Goal: Transaction & Acquisition: Purchase product/service

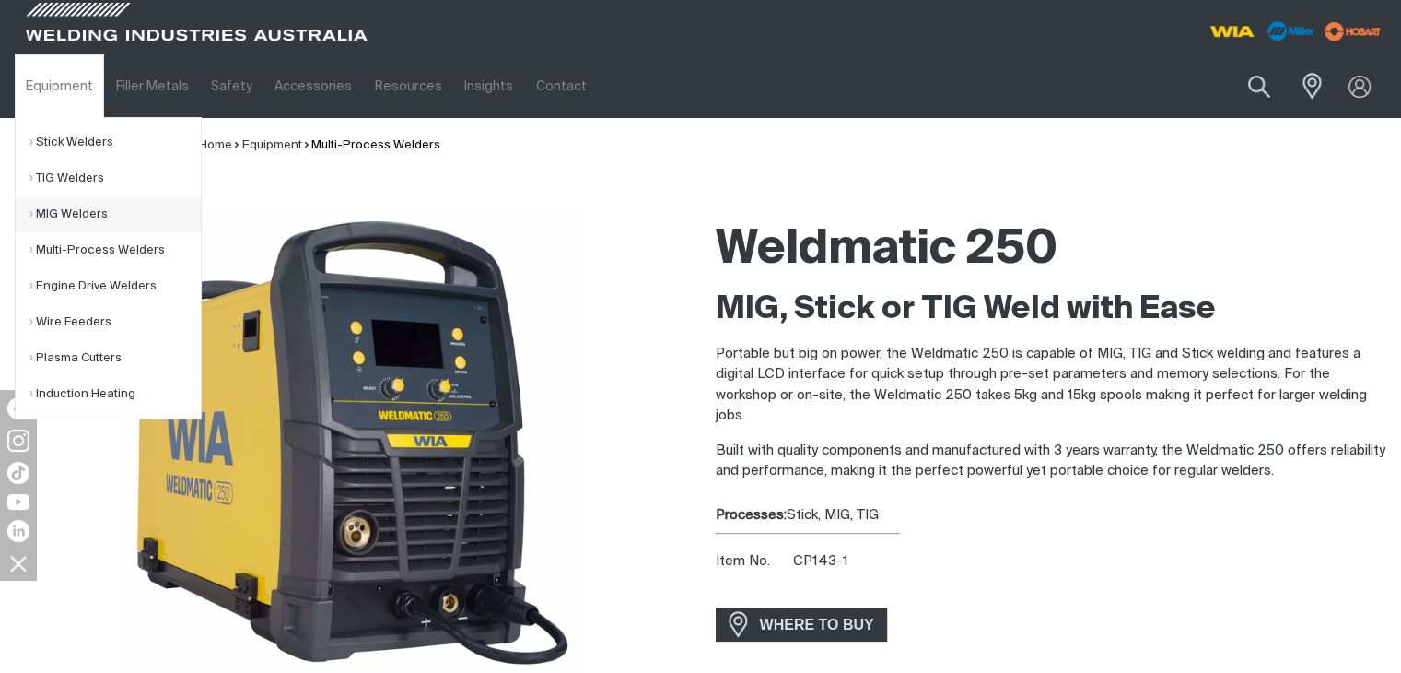
click at [65, 215] on link "MIG Welders" at bounding box center [114, 214] width 171 height 36
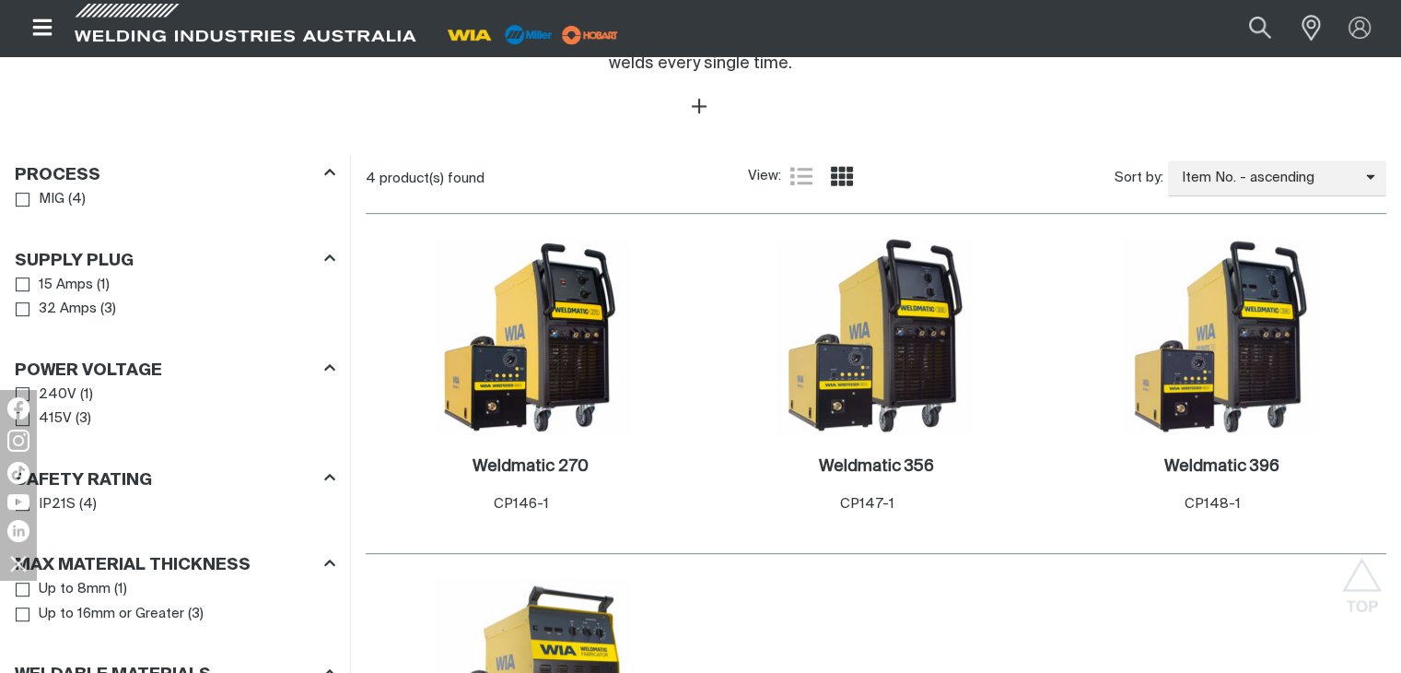
scroll to position [921, 0]
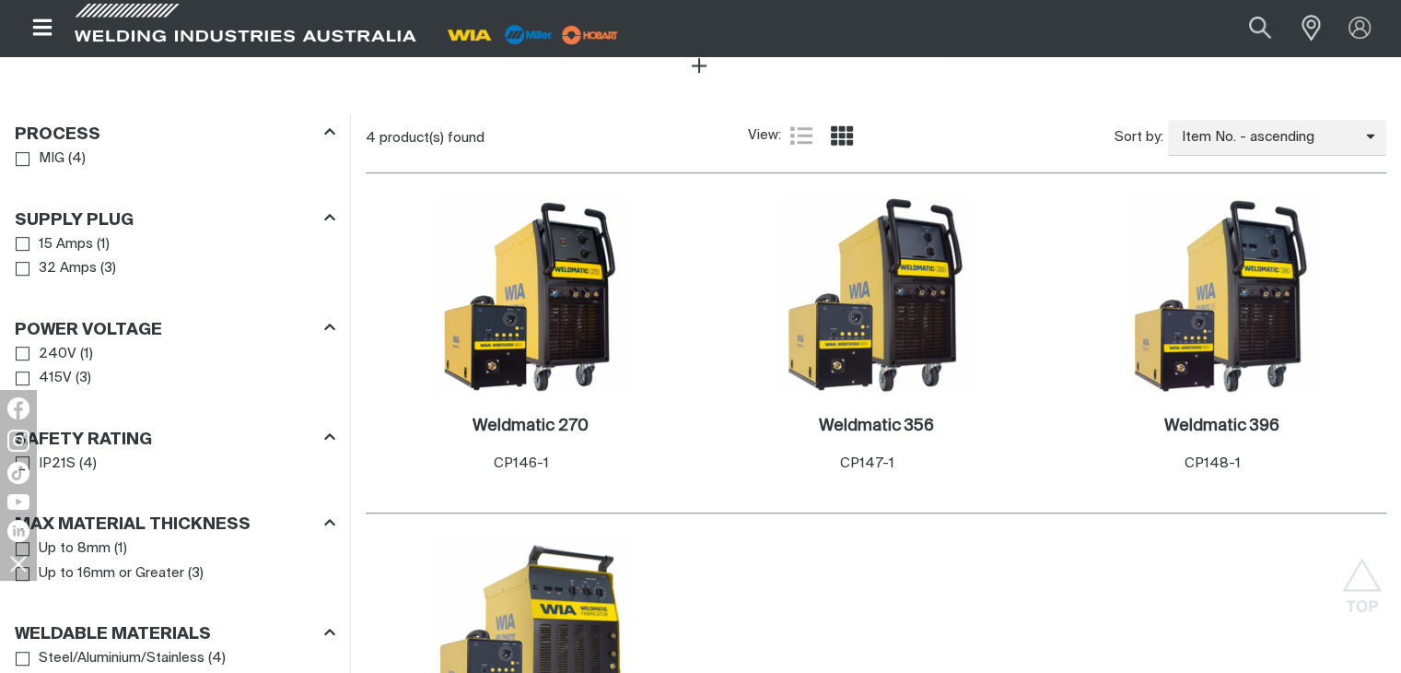
click at [25, 346] on span "Power Voltage" at bounding box center [23, 353] width 14 height 14
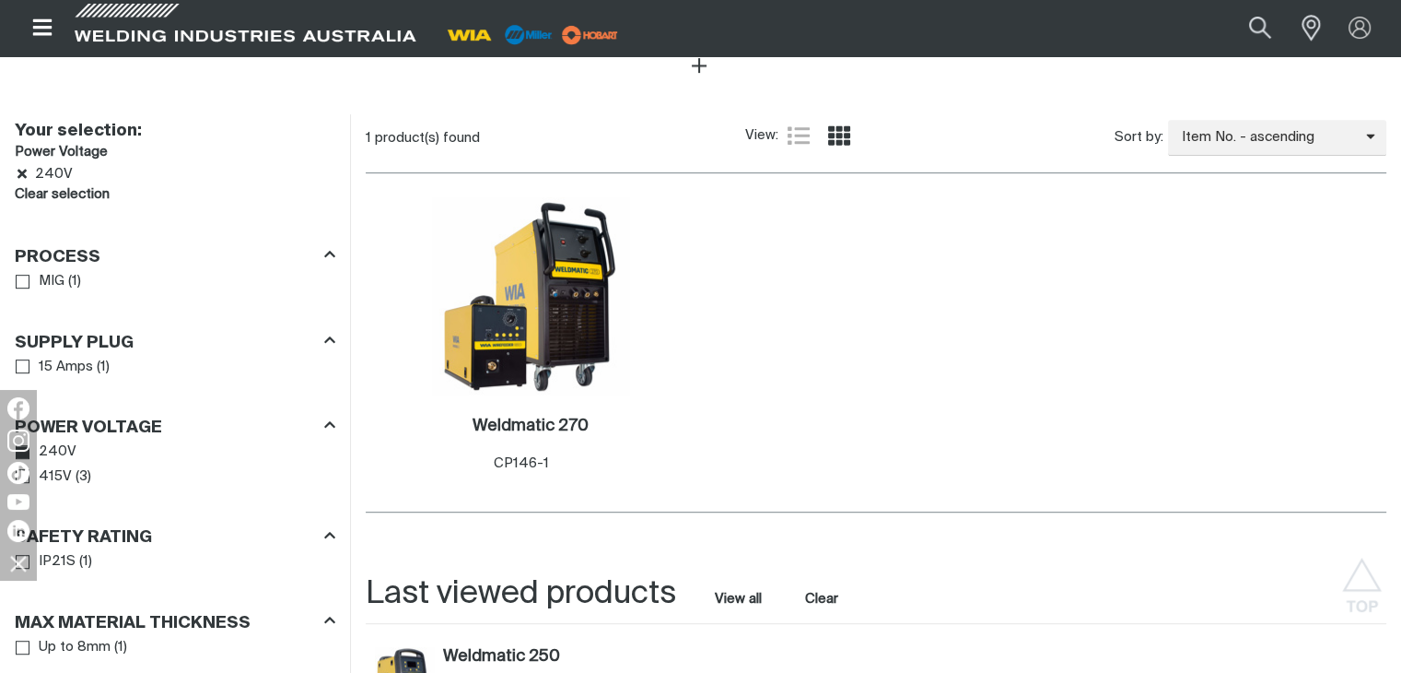
click at [17, 359] on span "Supply Plug" at bounding box center [23, 366] width 14 height 14
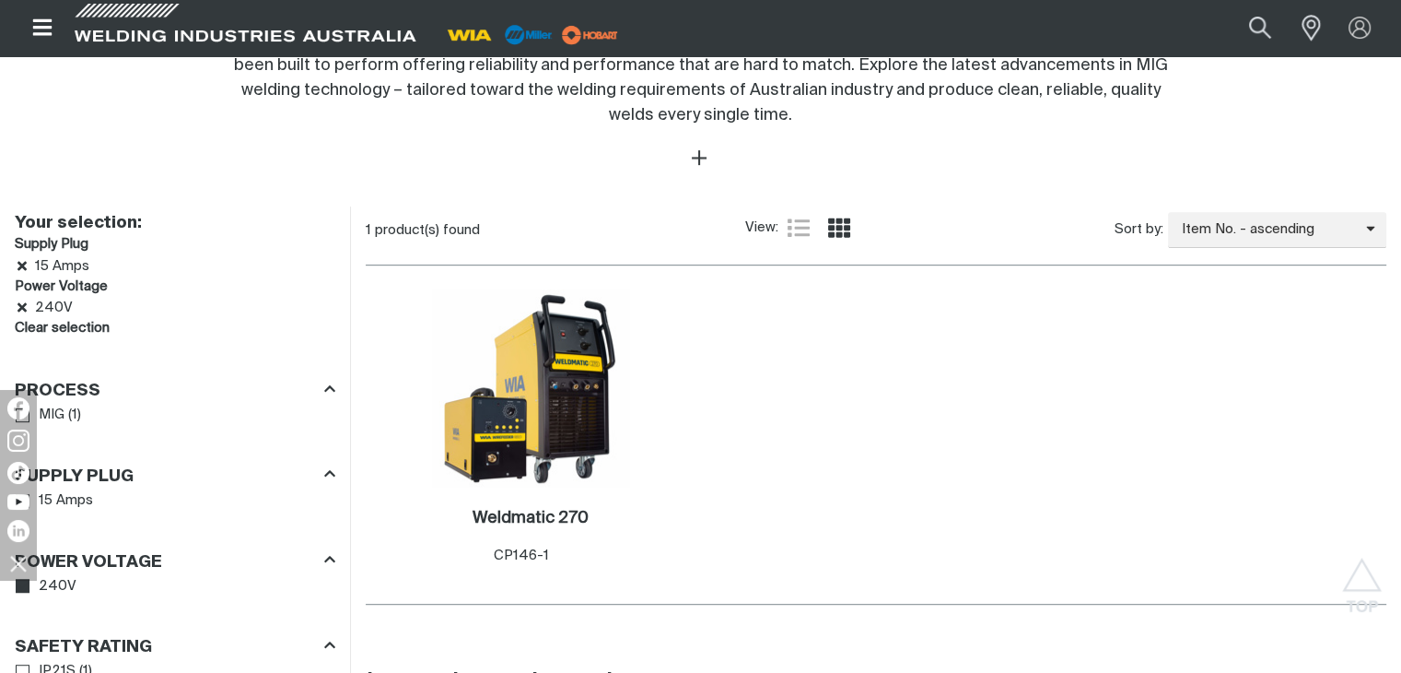
scroll to position [829, 0]
click at [563, 358] on img at bounding box center [530, 387] width 197 height 197
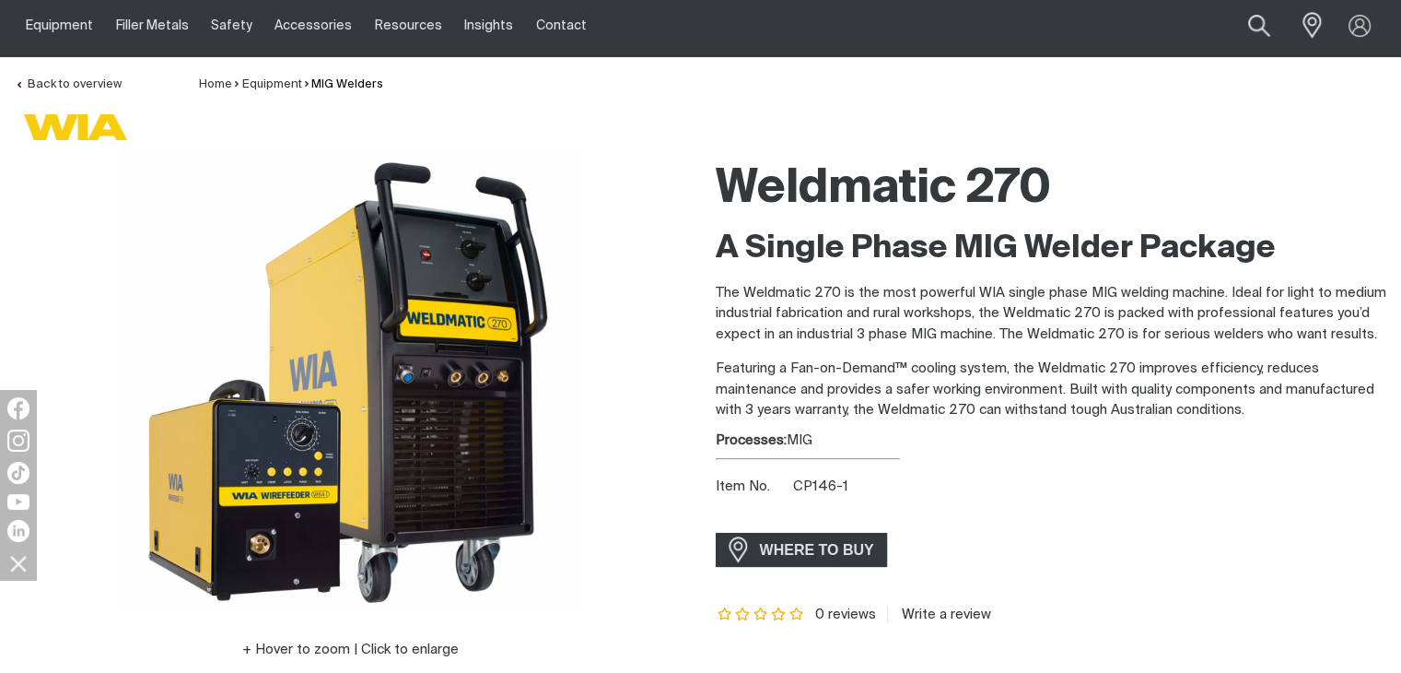
scroll to position [92, 0]
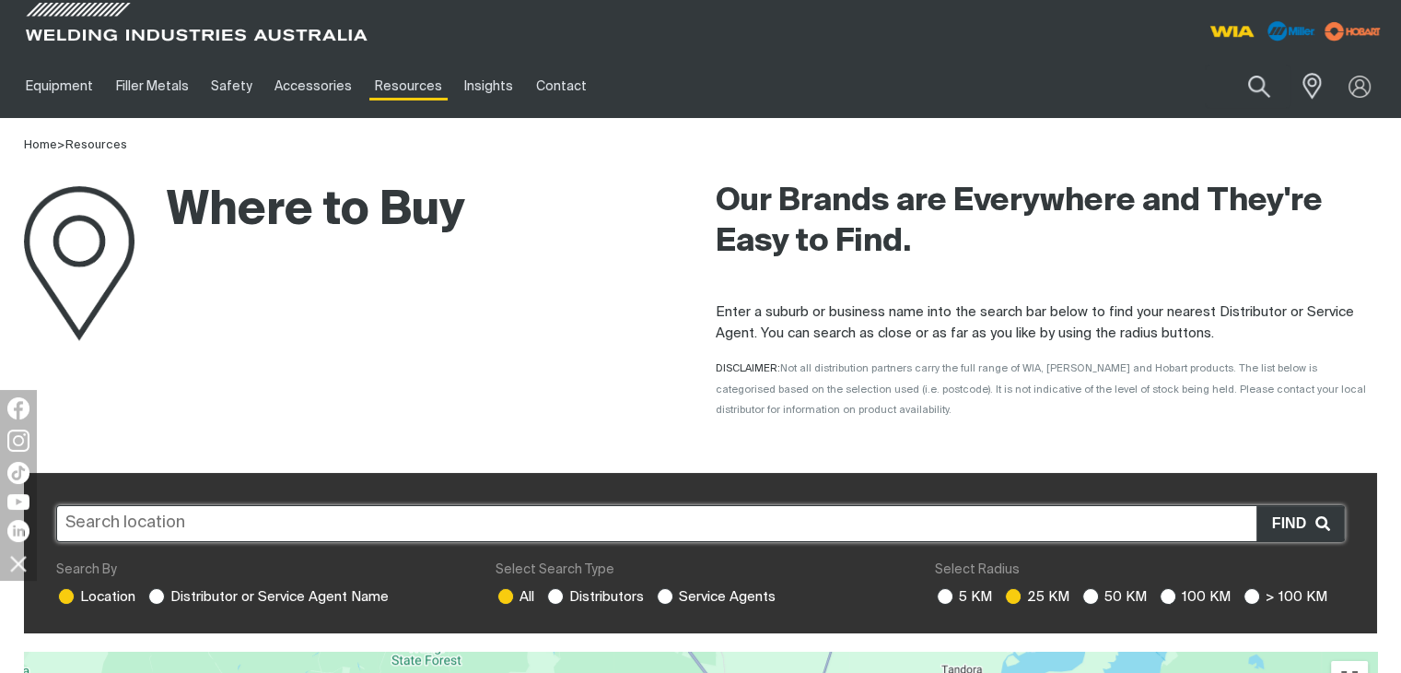
click at [447, 518] on input "text" at bounding box center [700, 523] width 1289 height 37
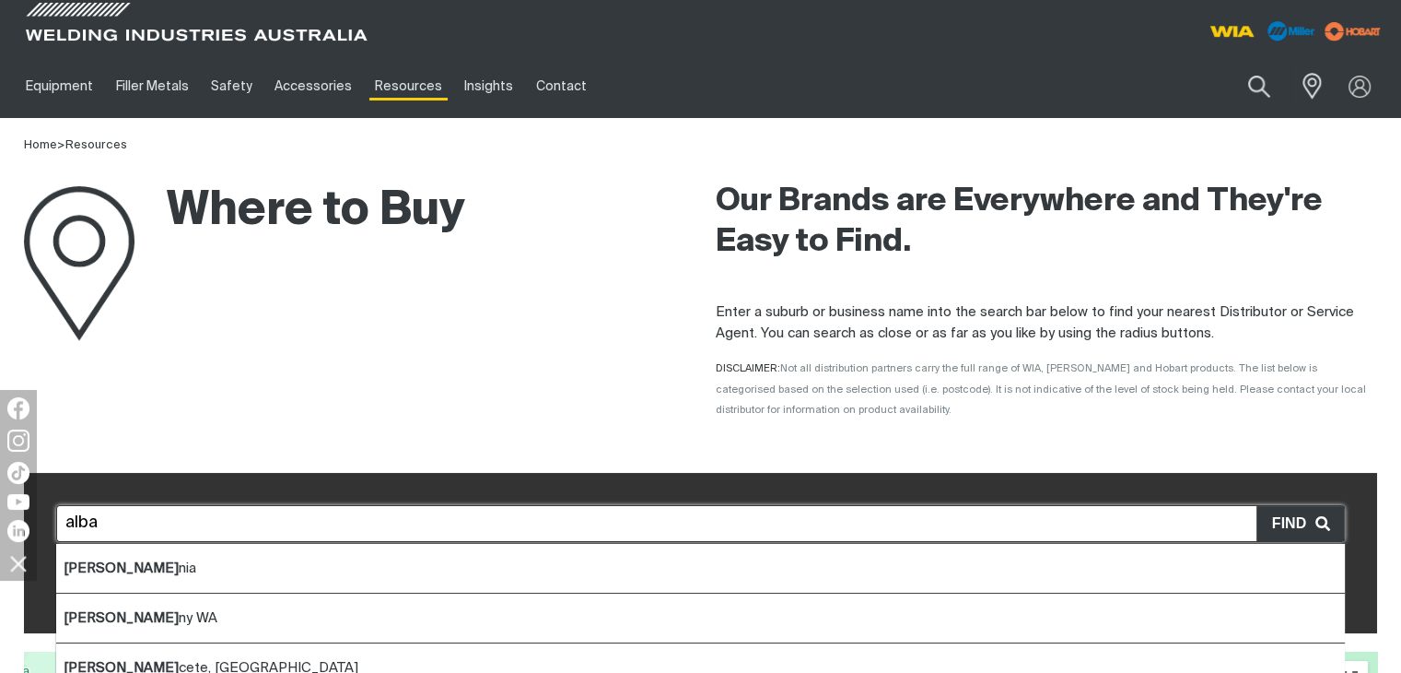
click at [102, 615] on span "Alba ny [GEOGRAPHIC_DATA]" at bounding box center [141, 618] width 154 height 14
type input "Albany WA"
